Goal: Transaction & Acquisition: Purchase product/service

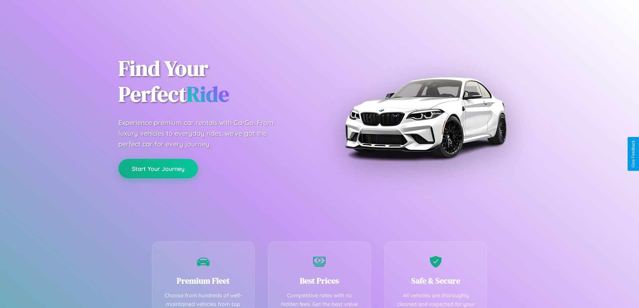
click at [158, 169] on button "Start Your Journey" at bounding box center [157, 168] width 79 height 19
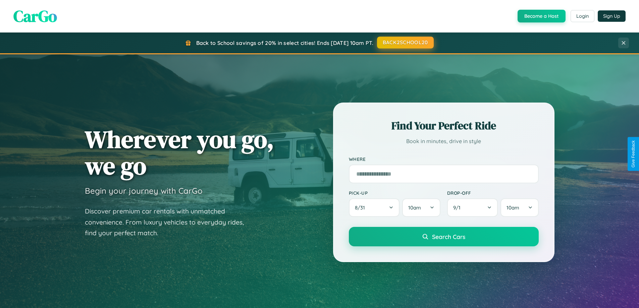
click at [405, 43] on button "BACK2SCHOOL20" at bounding box center [405, 43] width 57 height 12
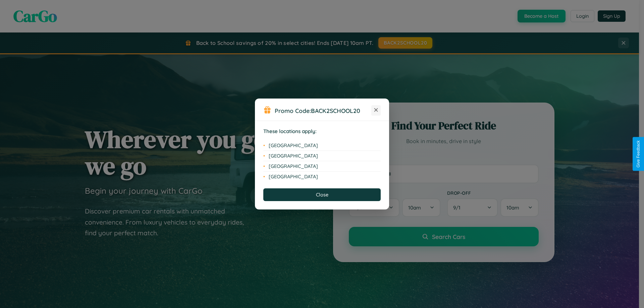
click at [376, 110] on icon at bounding box center [376, 110] width 4 height 4
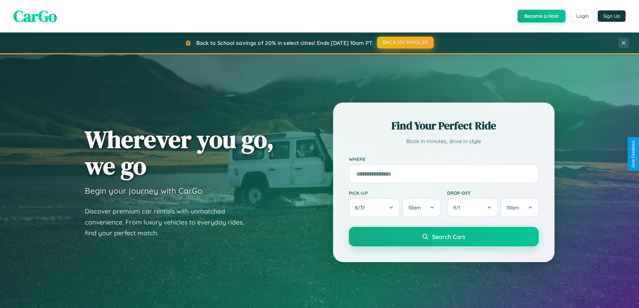
click at [405, 43] on button "BACK2SCHOOL20" at bounding box center [405, 43] width 57 height 12
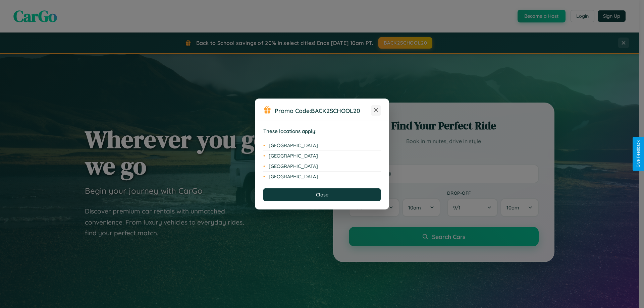
click at [376, 110] on icon at bounding box center [376, 110] width 4 height 4
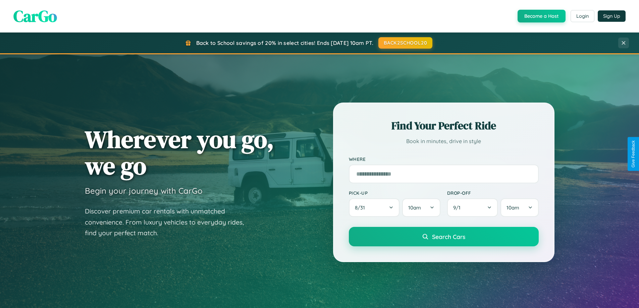
scroll to position [289, 0]
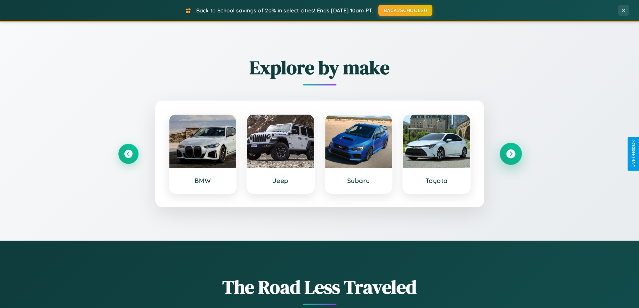
click at [510, 154] on icon at bounding box center [510, 154] width 9 height 9
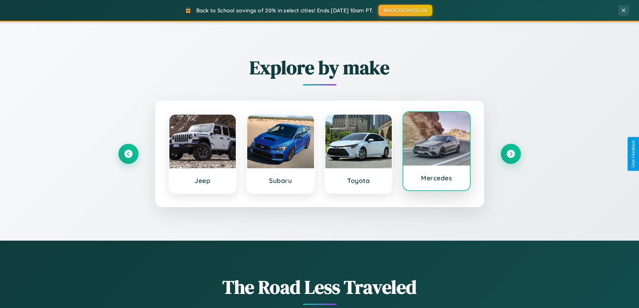
click at [436, 153] on div at bounding box center [436, 139] width 67 height 54
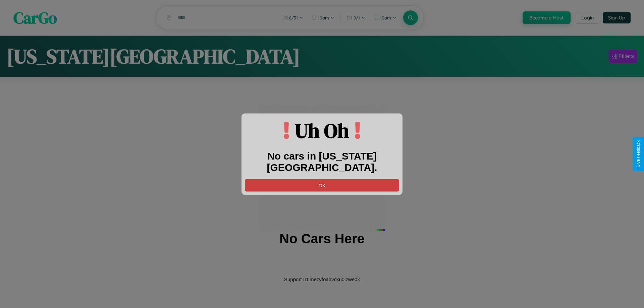
click at [322, 179] on button "OK" at bounding box center [322, 185] width 154 height 12
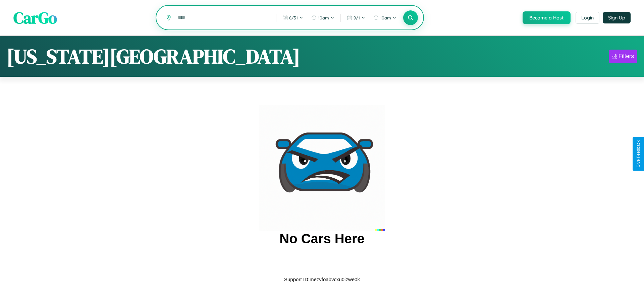
click at [222, 18] on input "text" at bounding box center [221, 18] width 95 height 12
type input "*"
click at [410, 18] on icon at bounding box center [410, 17] width 6 height 6
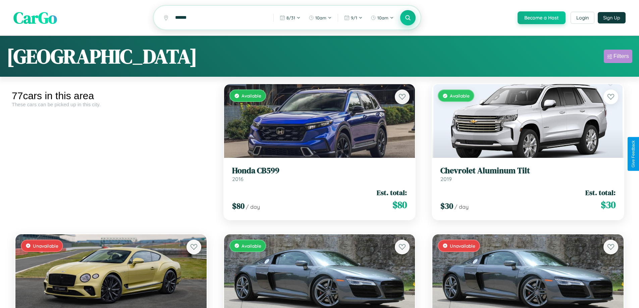
click at [618, 57] on div "Filters" at bounding box center [620, 56] width 15 height 7
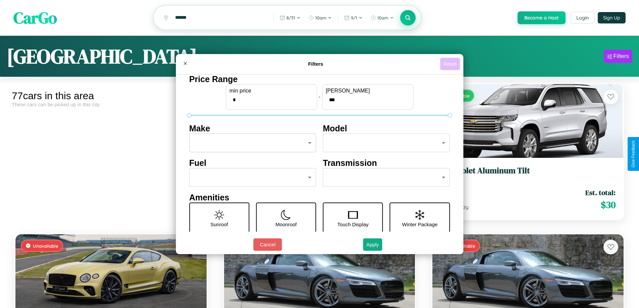
click at [451, 64] on button "Reset" at bounding box center [450, 64] width 20 height 12
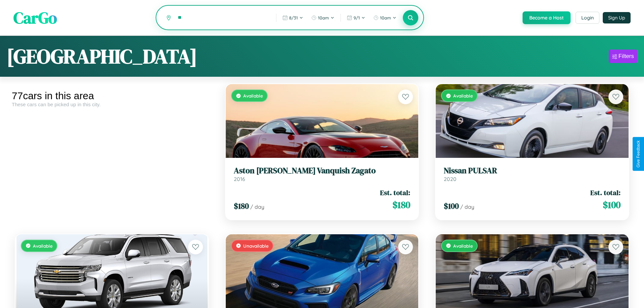
type input "*"
type input "******"
click at [407, 18] on icon at bounding box center [408, 17] width 6 height 6
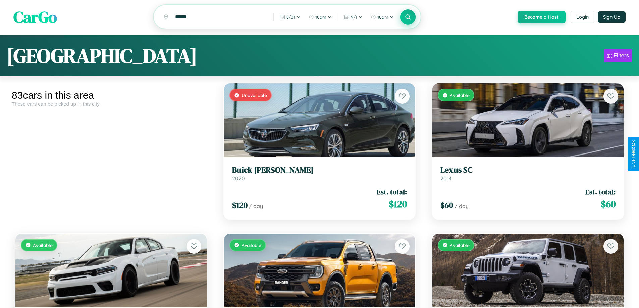
scroll to position [1596, 0]
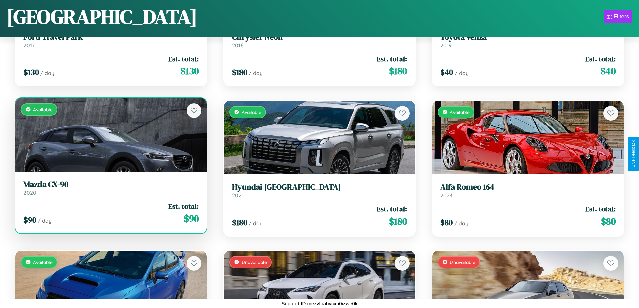
click at [110, 137] on div "Available" at bounding box center [110, 135] width 191 height 74
click at [110, 134] on div "Available" at bounding box center [110, 135] width 191 height 74
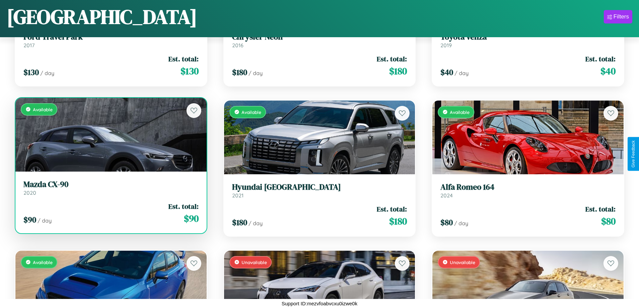
click at [110, 134] on div "Available" at bounding box center [110, 135] width 191 height 74
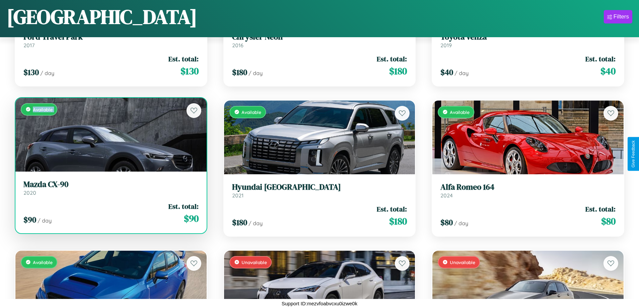
click at [110, 134] on div "Available" at bounding box center [110, 135] width 191 height 74
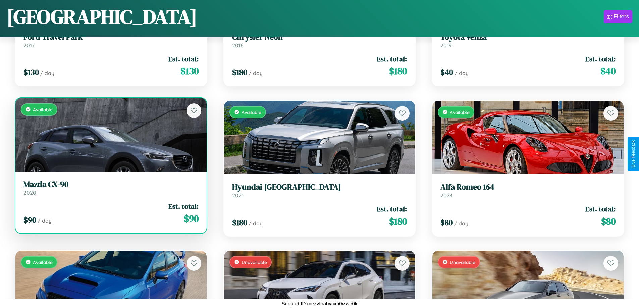
click at [110, 134] on div "Available" at bounding box center [110, 135] width 191 height 74
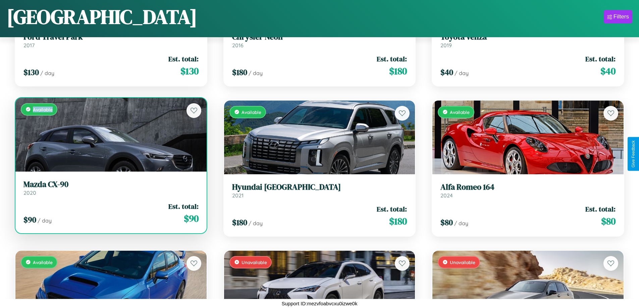
click at [110, 134] on div "Available" at bounding box center [110, 135] width 191 height 74
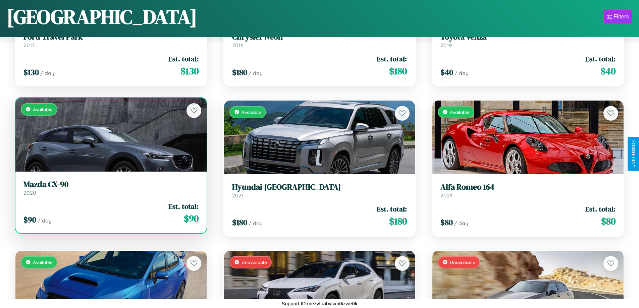
click at [110, 188] on h3 "Mazda CX-90" at bounding box center [110, 185] width 175 height 10
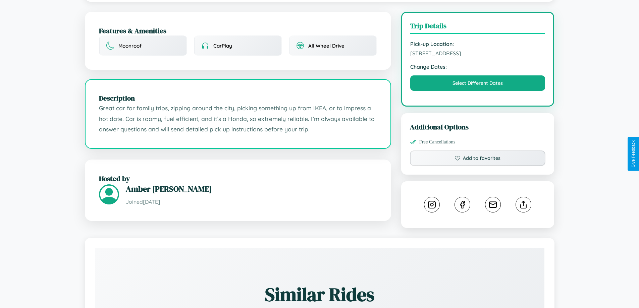
scroll to position [174, 0]
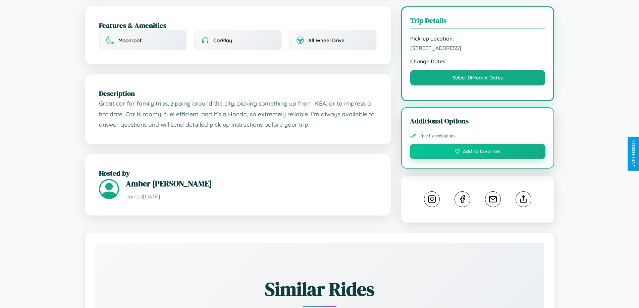
click at [477, 154] on button "Add to favorites" at bounding box center [478, 151] width 136 height 15
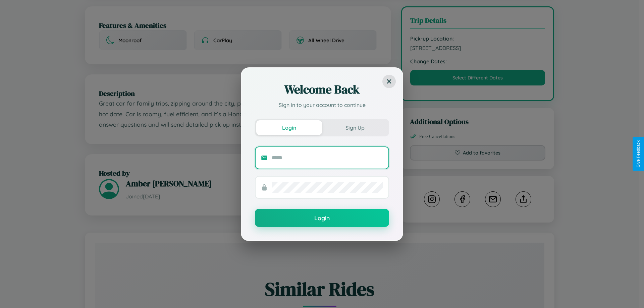
click at [327, 158] on input "text" at bounding box center [327, 158] width 111 height 11
type input "**********"
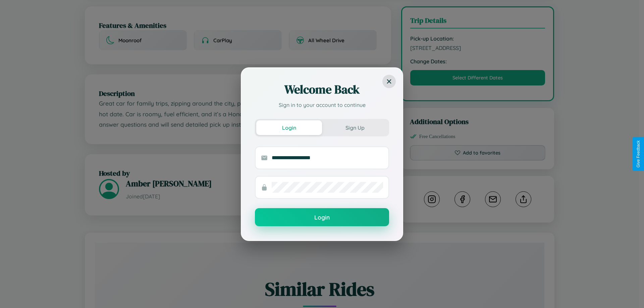
click at [322, 218] on button "Login" at bounding box center [322, 217] width 134 height 18
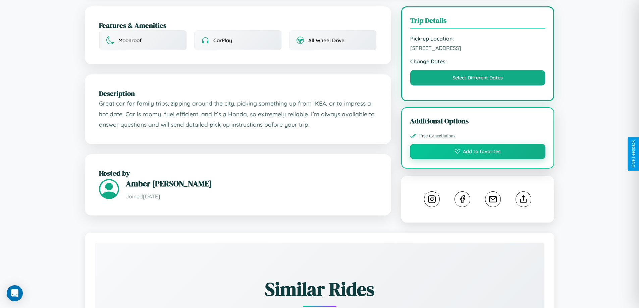
click at [477, 154] on button "Add to favorites" at bounding box center [478, 151] width 136 height 15
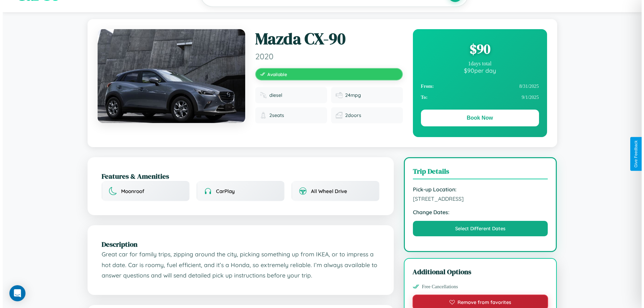
scroll to position [0, 0]
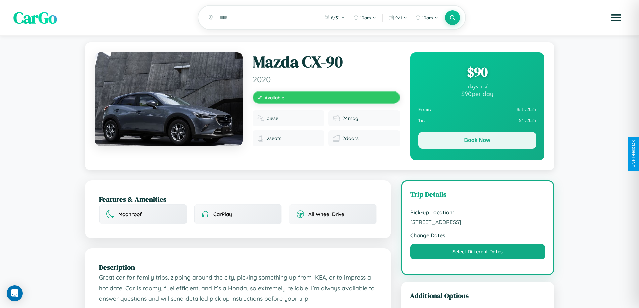
click at [477, 141] on button "Book Now" at bounding box center [477, 140] width 118 height 17
